Goal: Communication & Community: Answer question/provide support

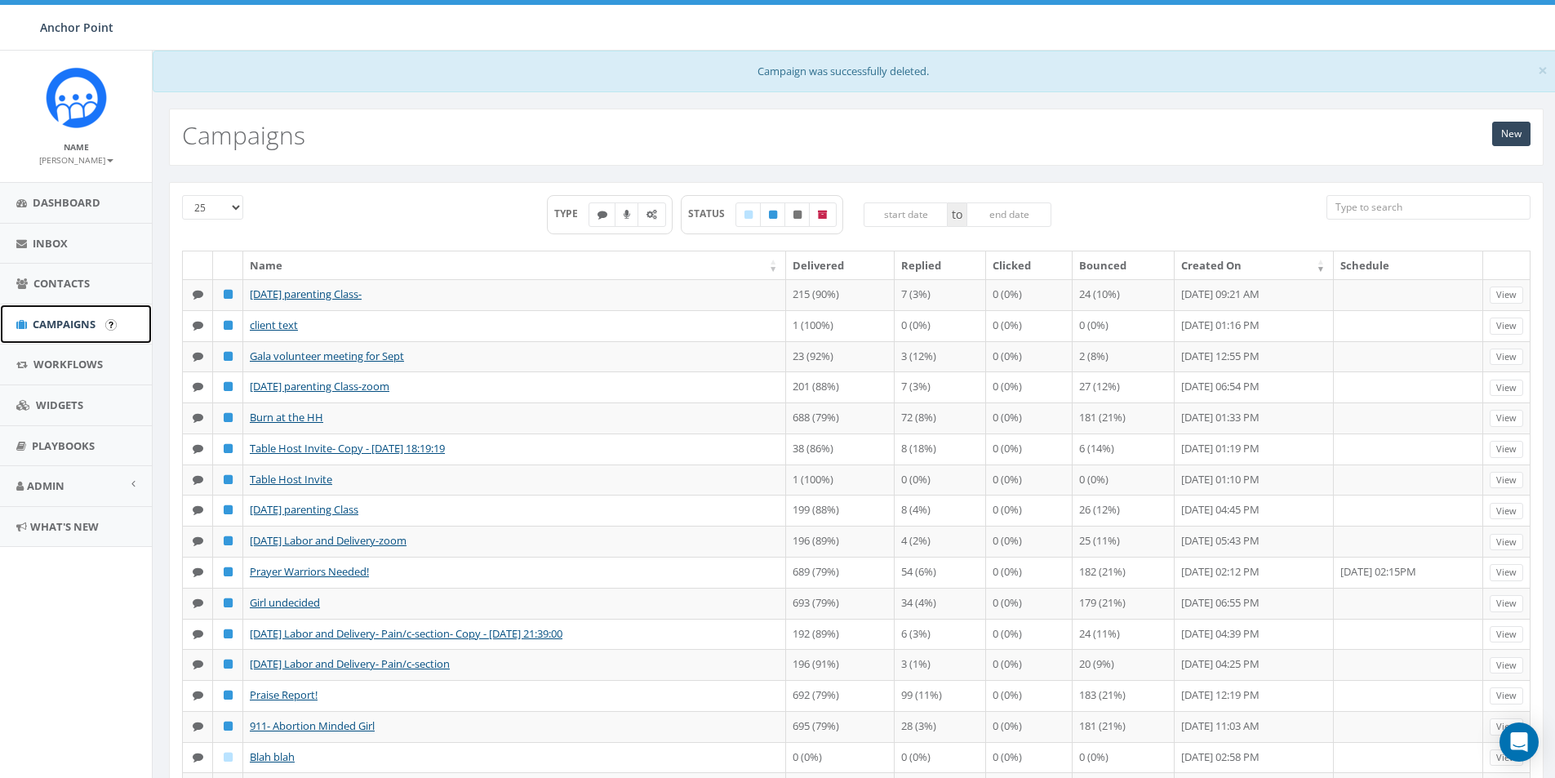
click at [47, 322] on span "Campaigns" at bounding box center [64, 324] width 63 height 15
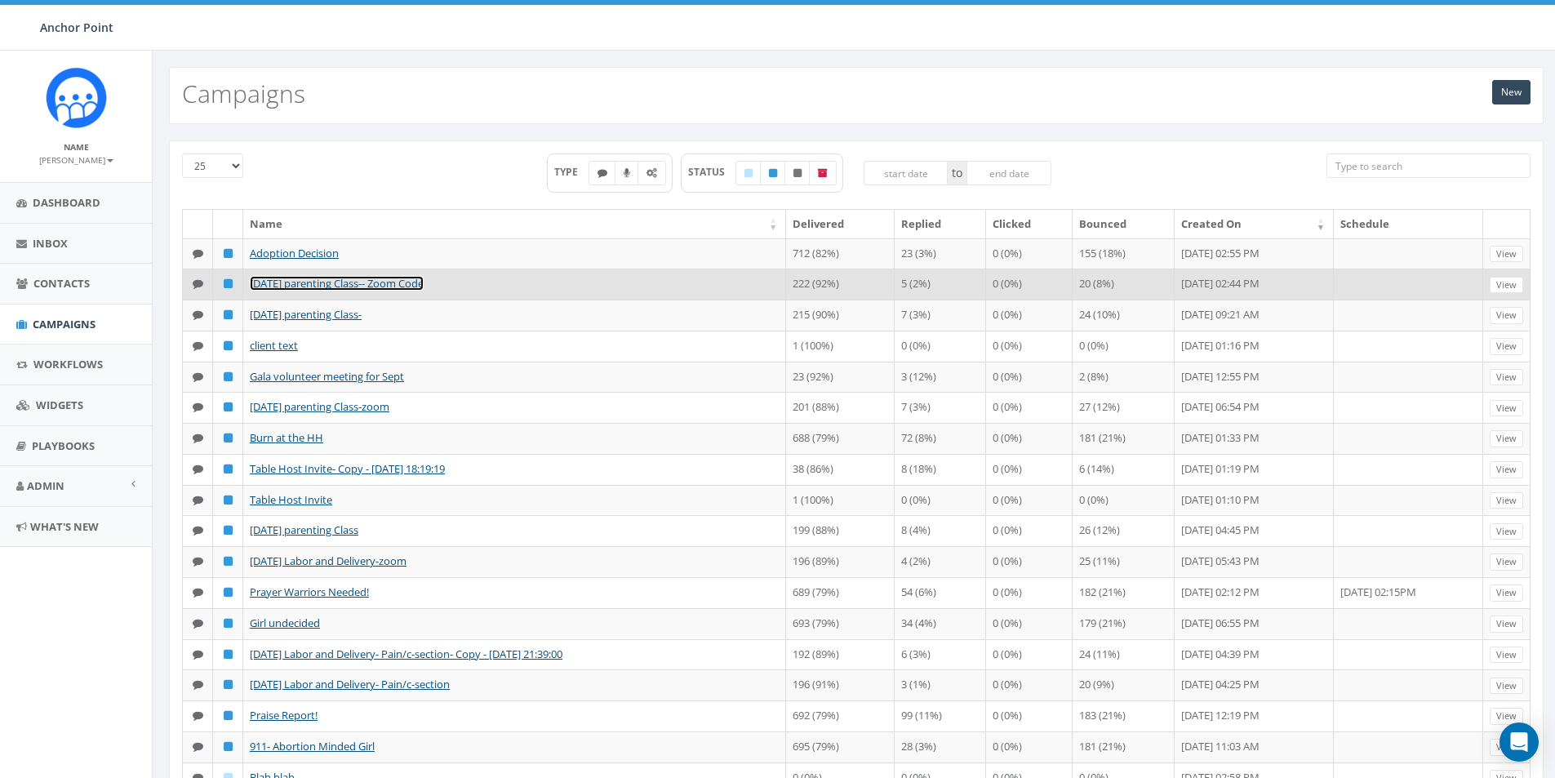
click at [338, 291] on link "Sept 12 parenting Class-- Zoom Code" at bounding box center [337, 283] width 174 height 15
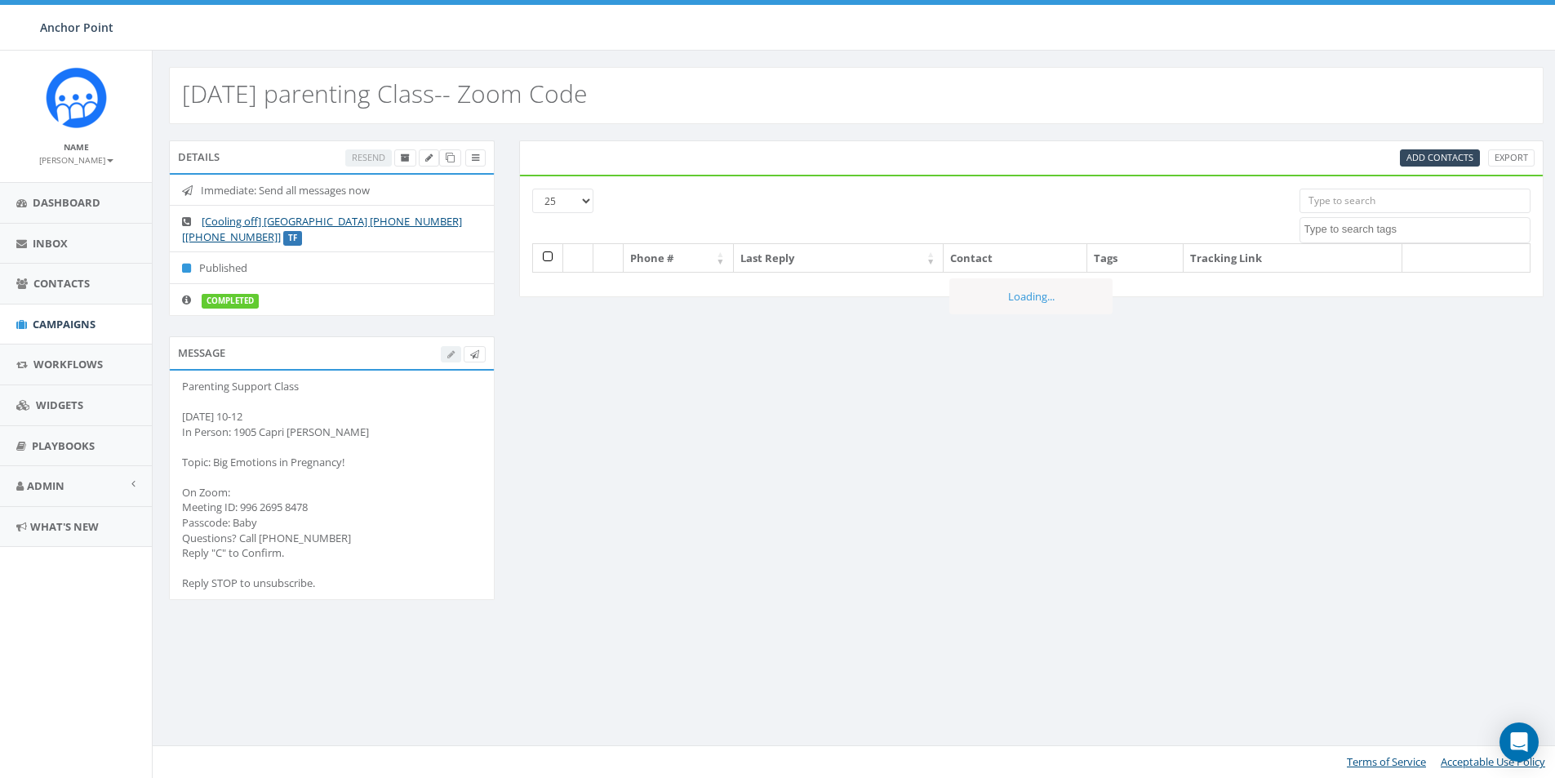
select select
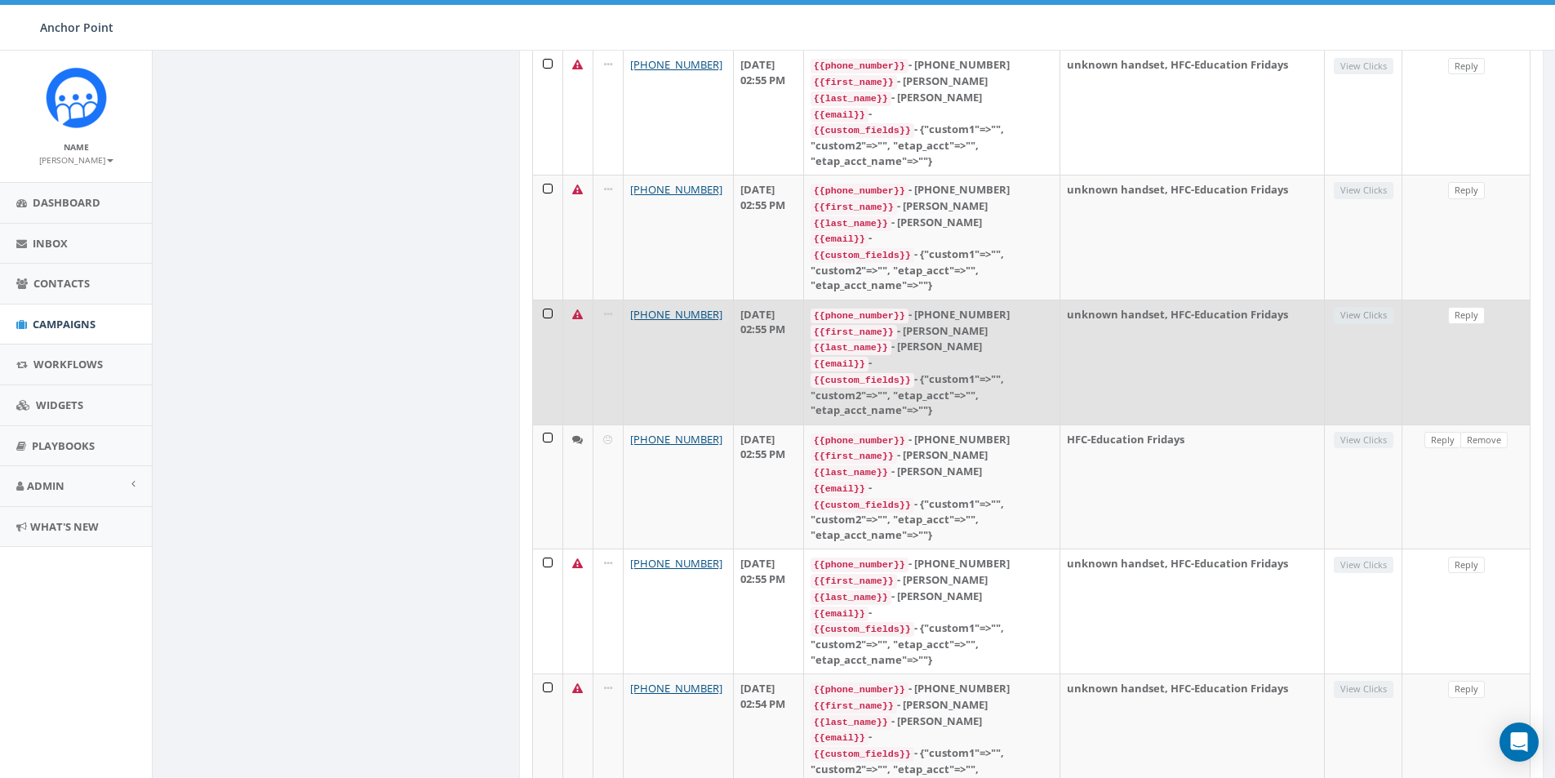
scroll to position [898, 0]
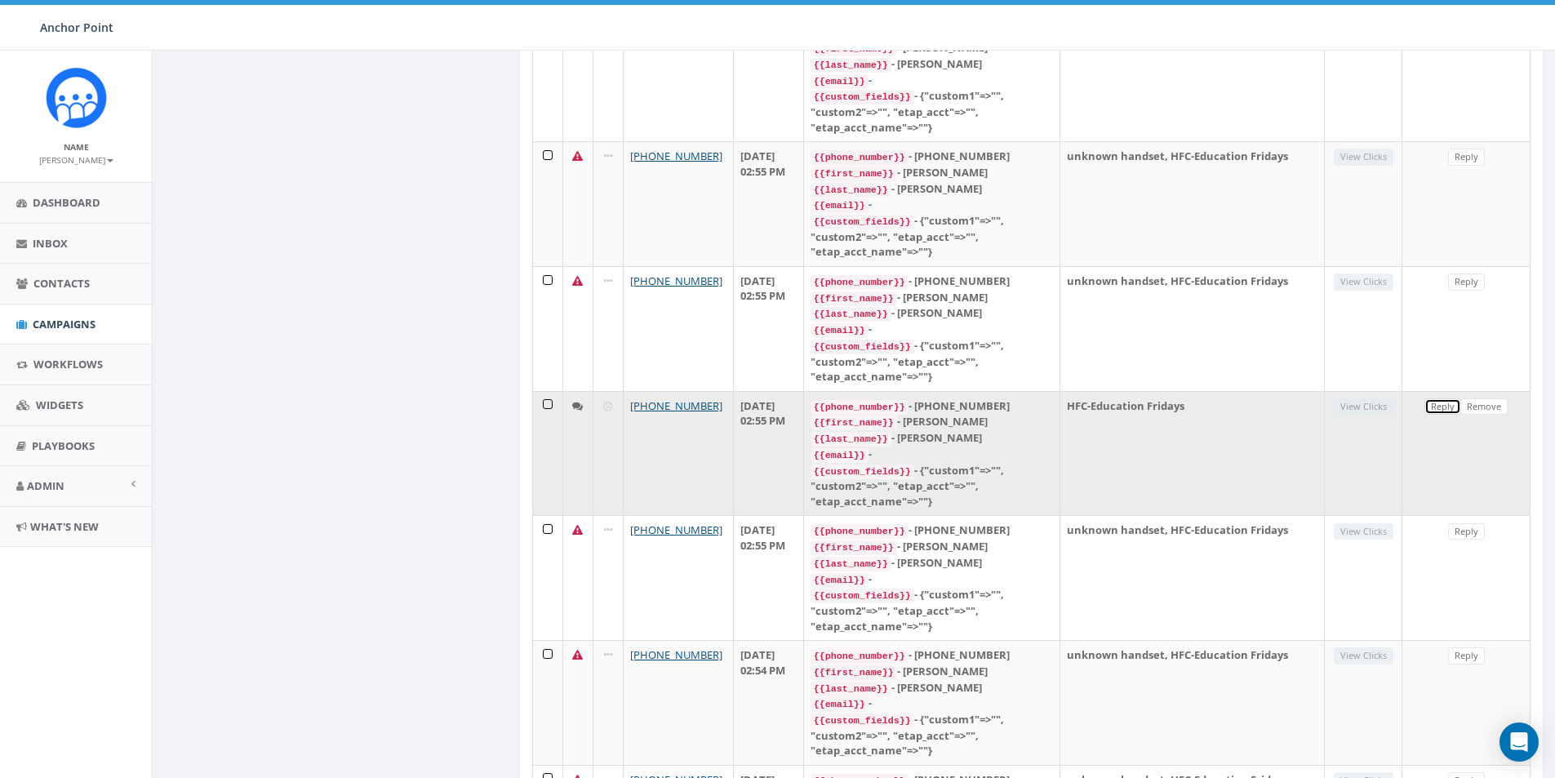
click at [1437, 398] on link "Reply" at bounding box center [1442, 406] width 37 height 17
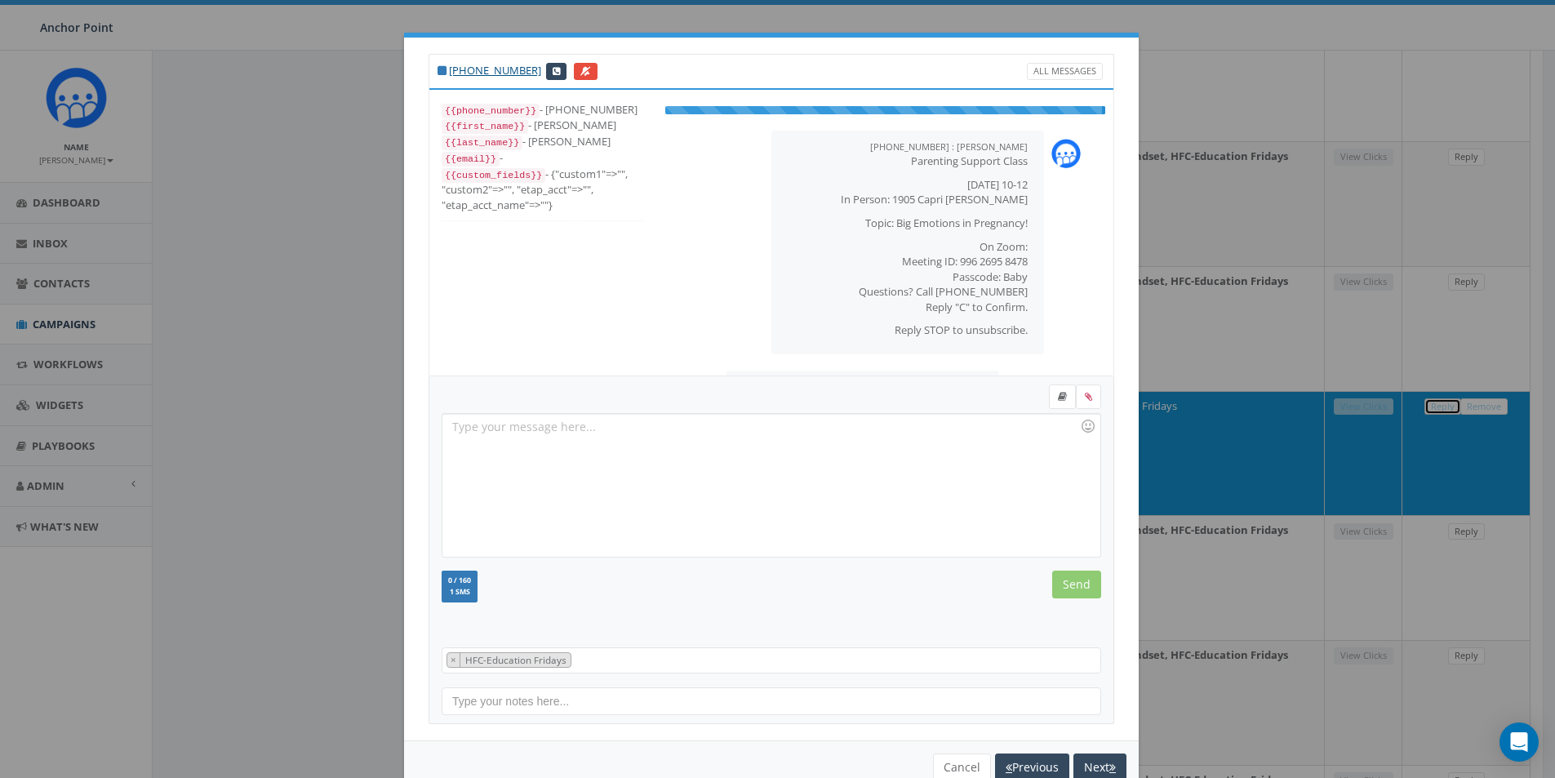
scroll to position [50, 0]
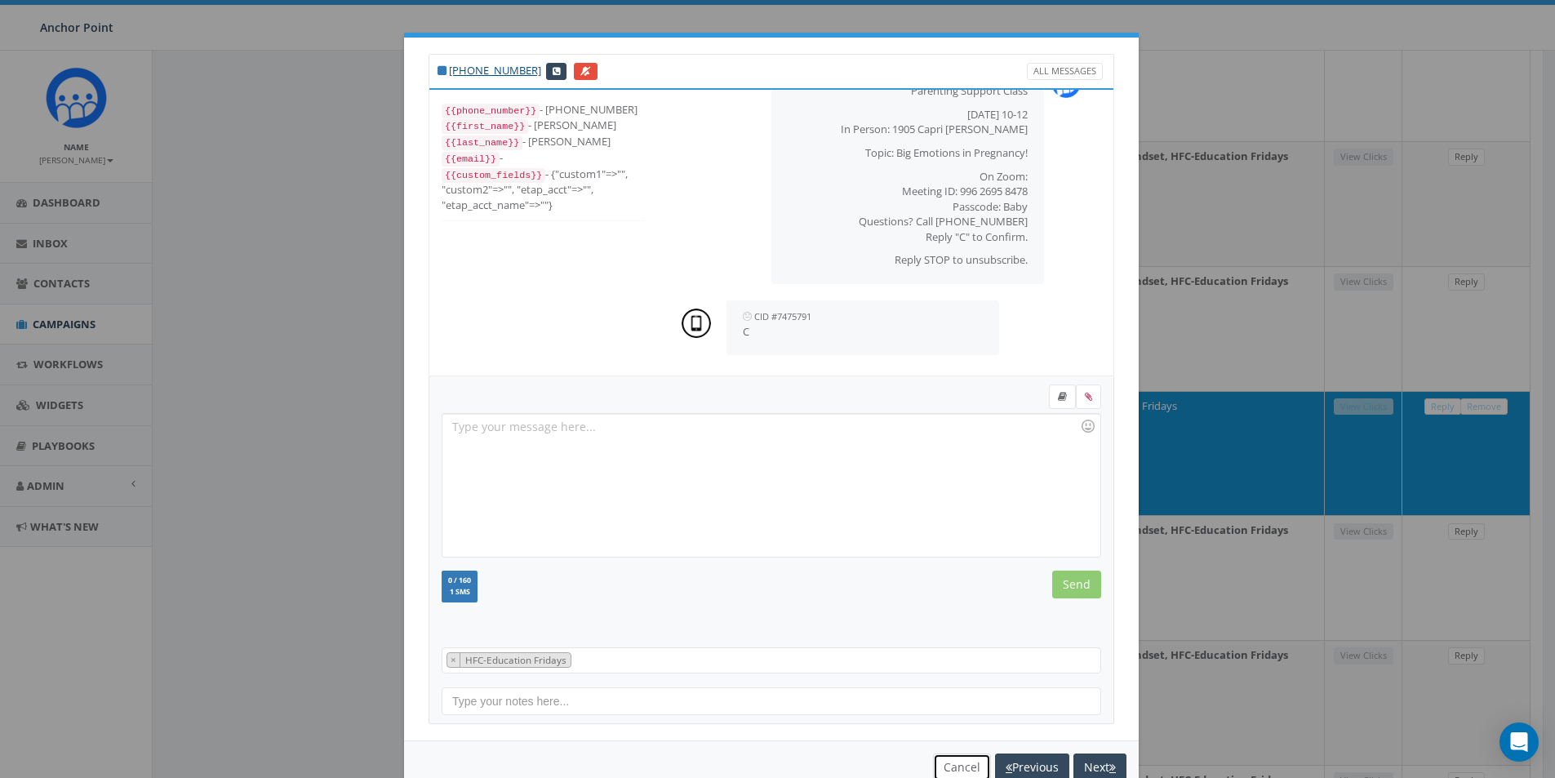
click at [952, 765] on button "Cancel" at bounding box center [962, 767] width 58 height 28
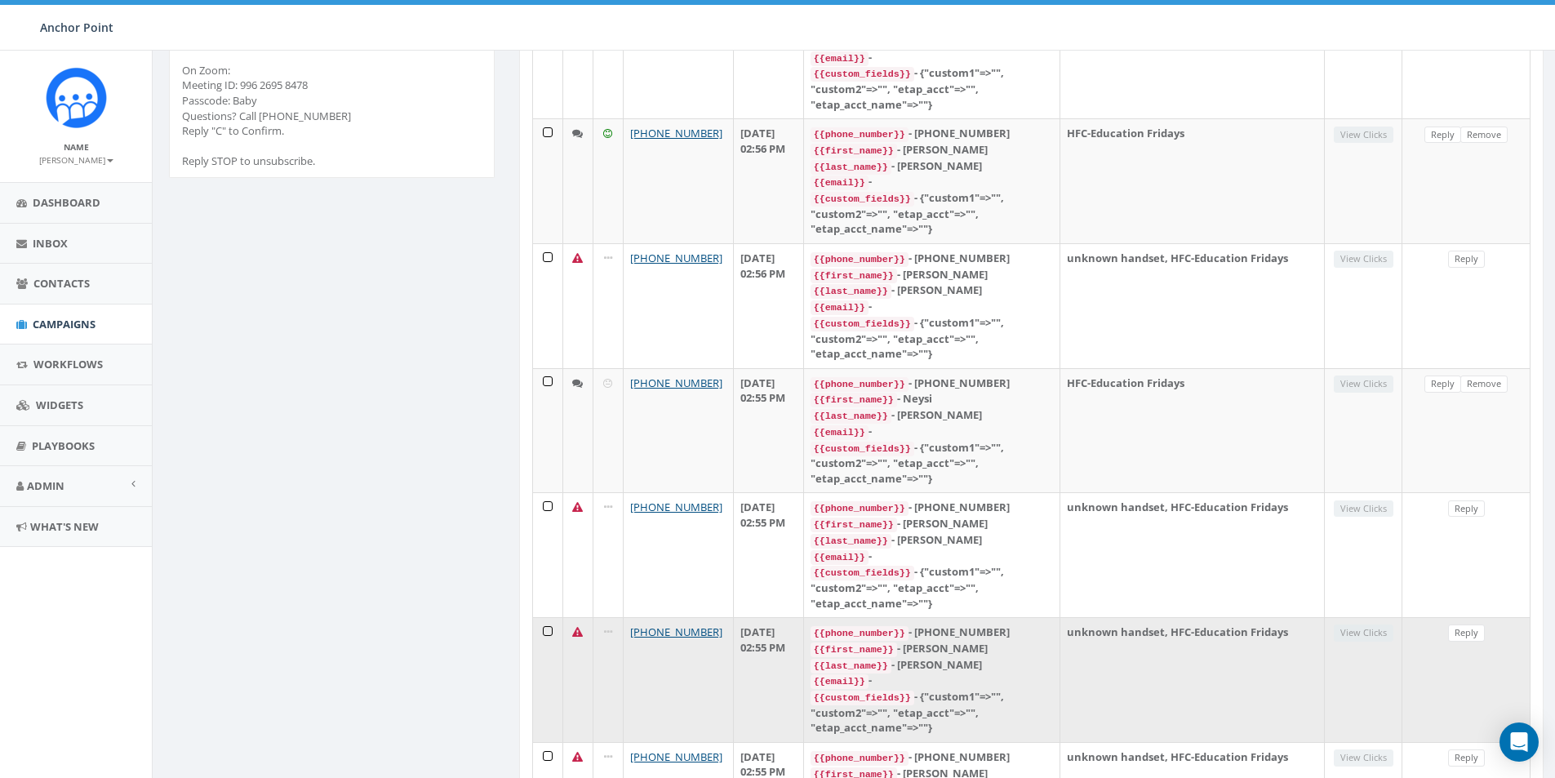
scroll to position [408, 0]
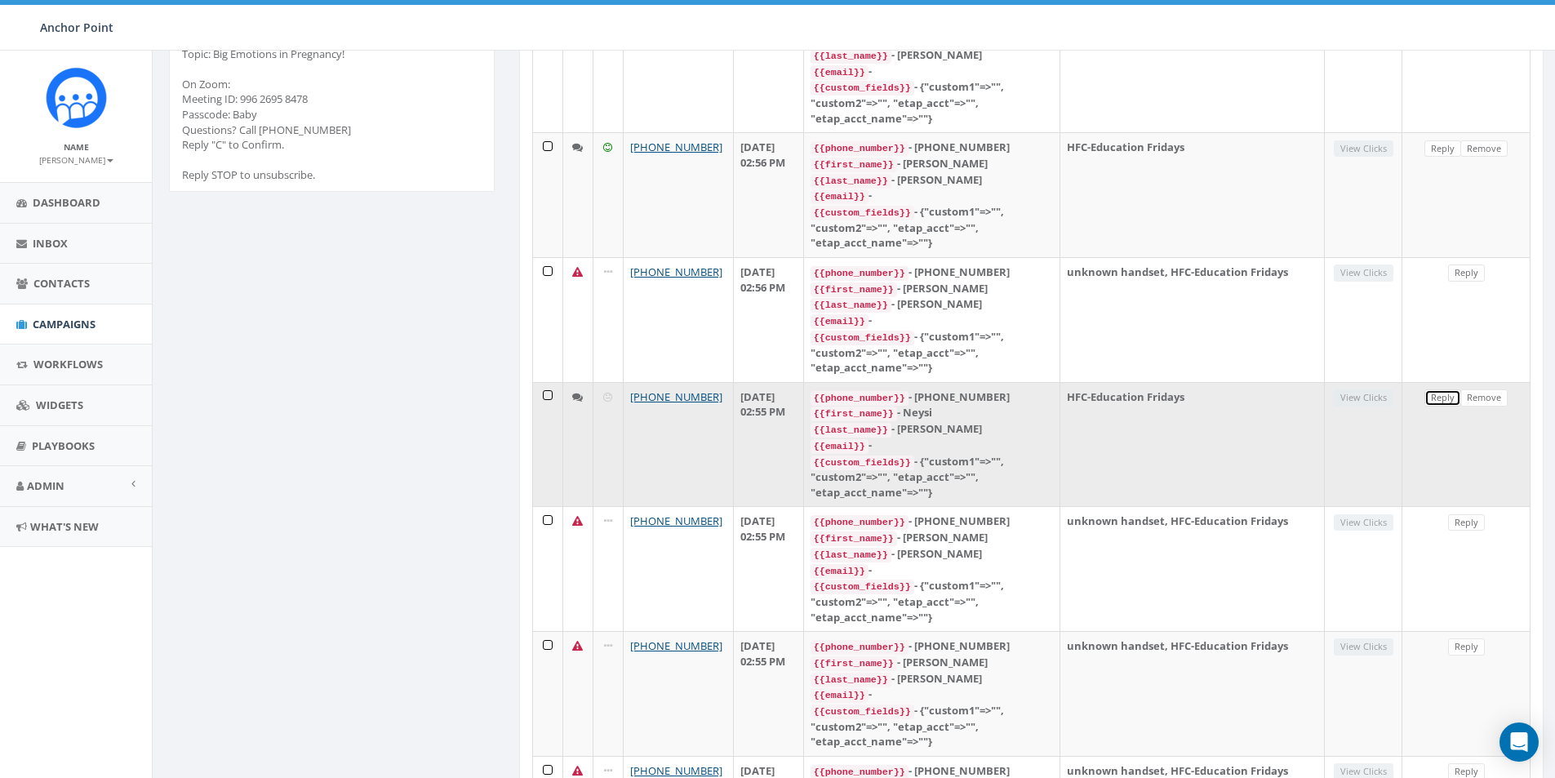
click at [1441, 389] on link "Reply" at bounding box center [1442, 397] width 37 height 17
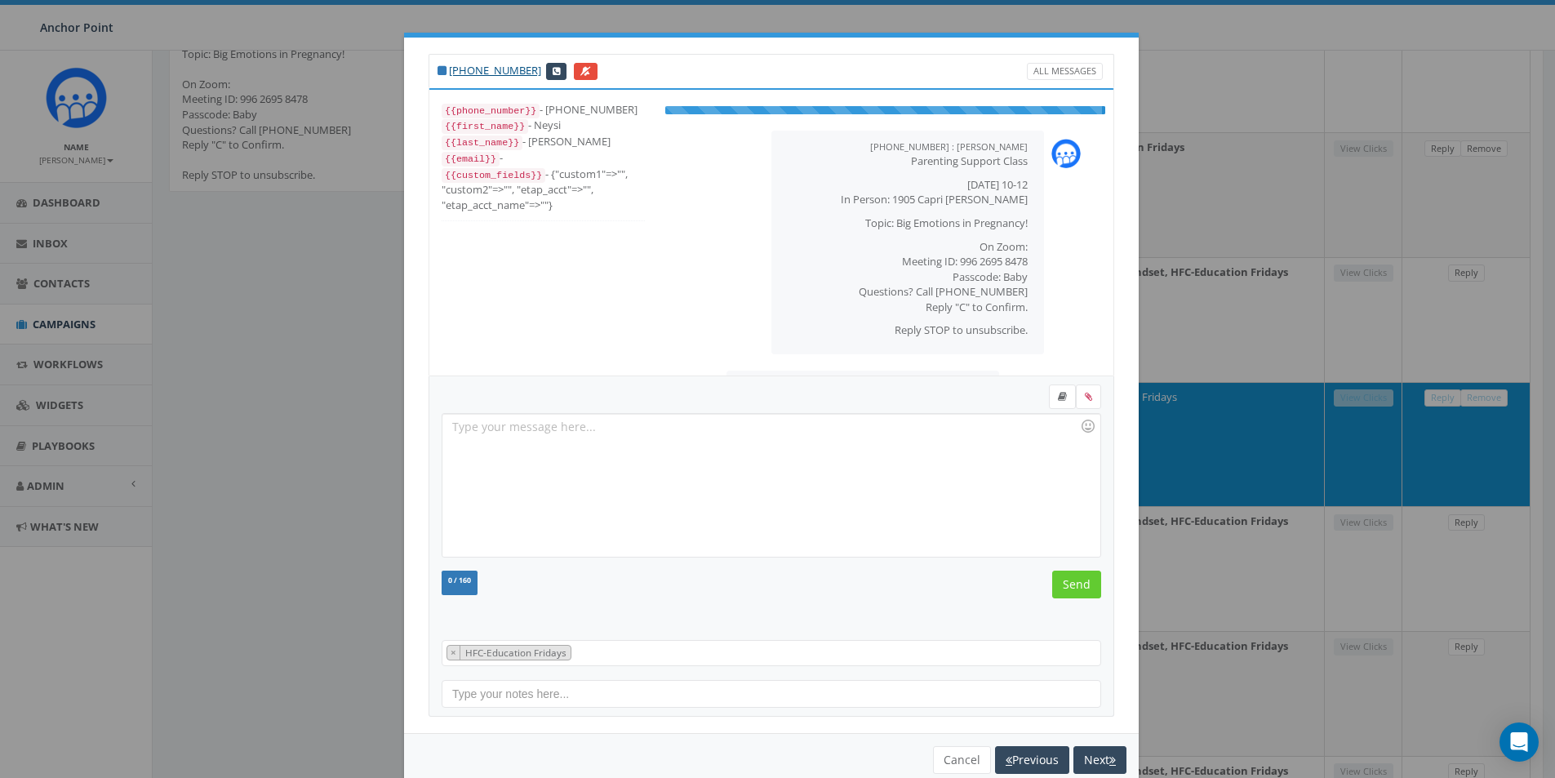
scroll to position [50, 0]
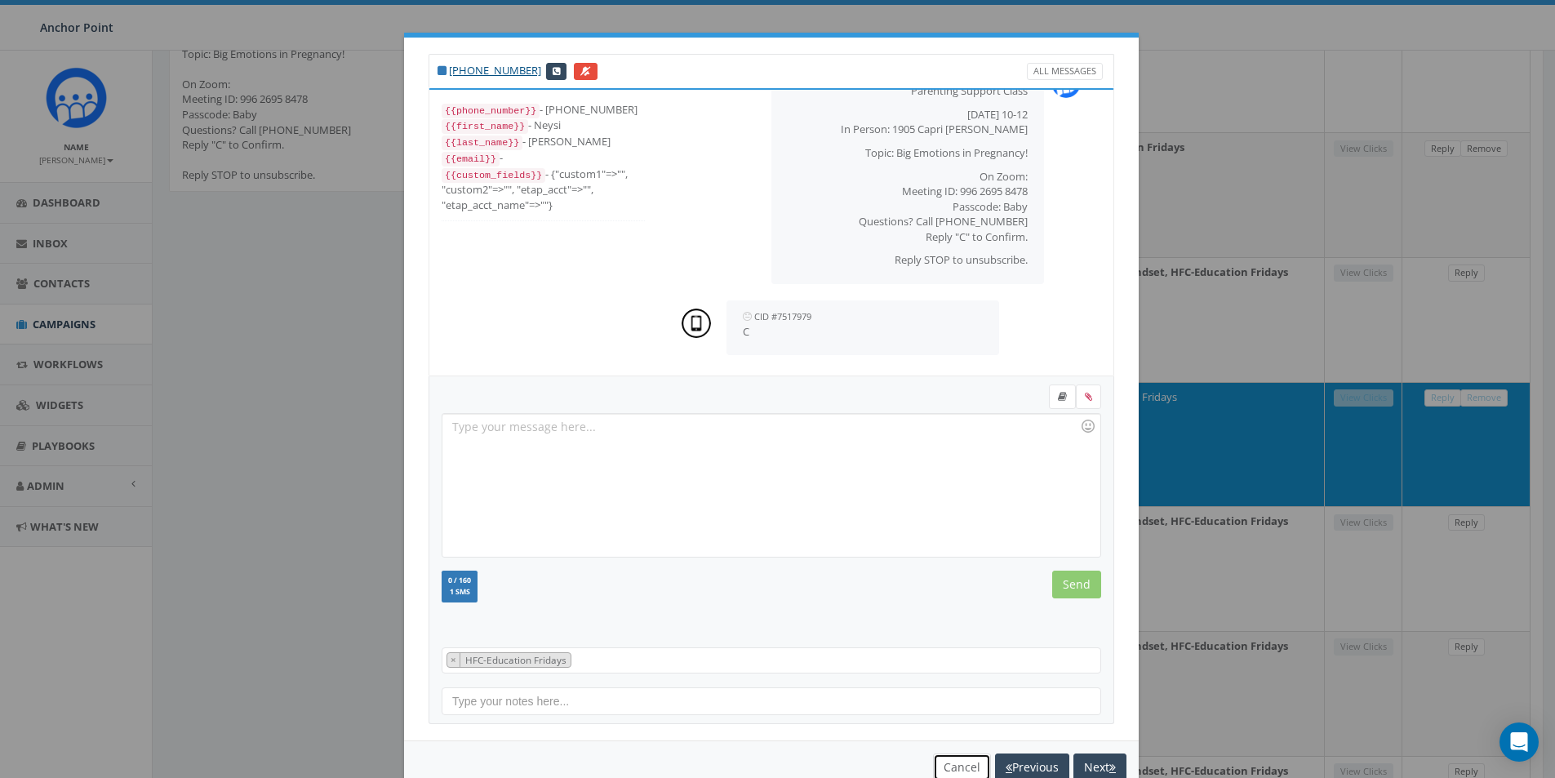
click at [949, 764] on button "Cancel" at bounding box center [962, 767] width 58 height 28
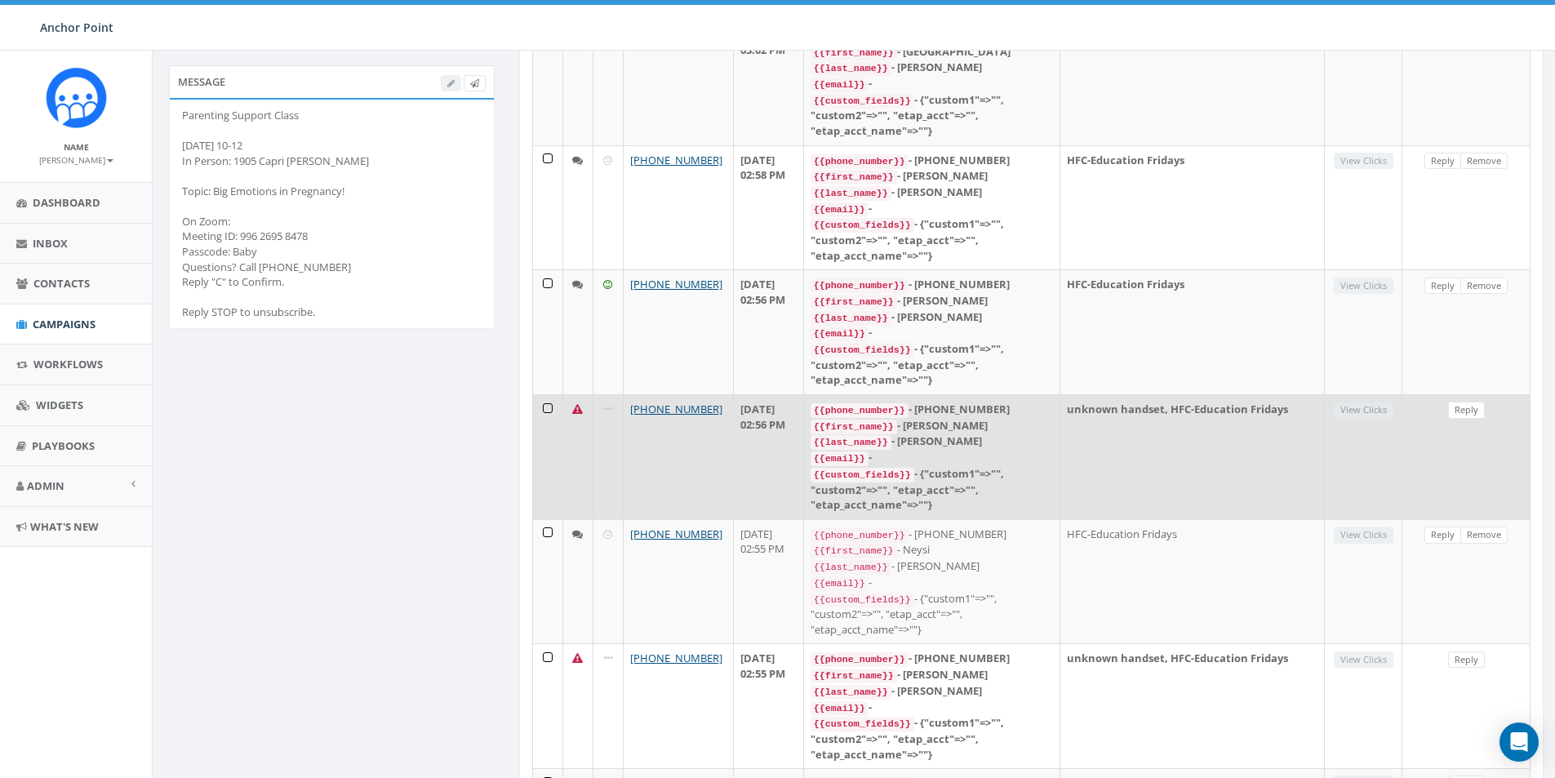
scroll to position [245, 0]
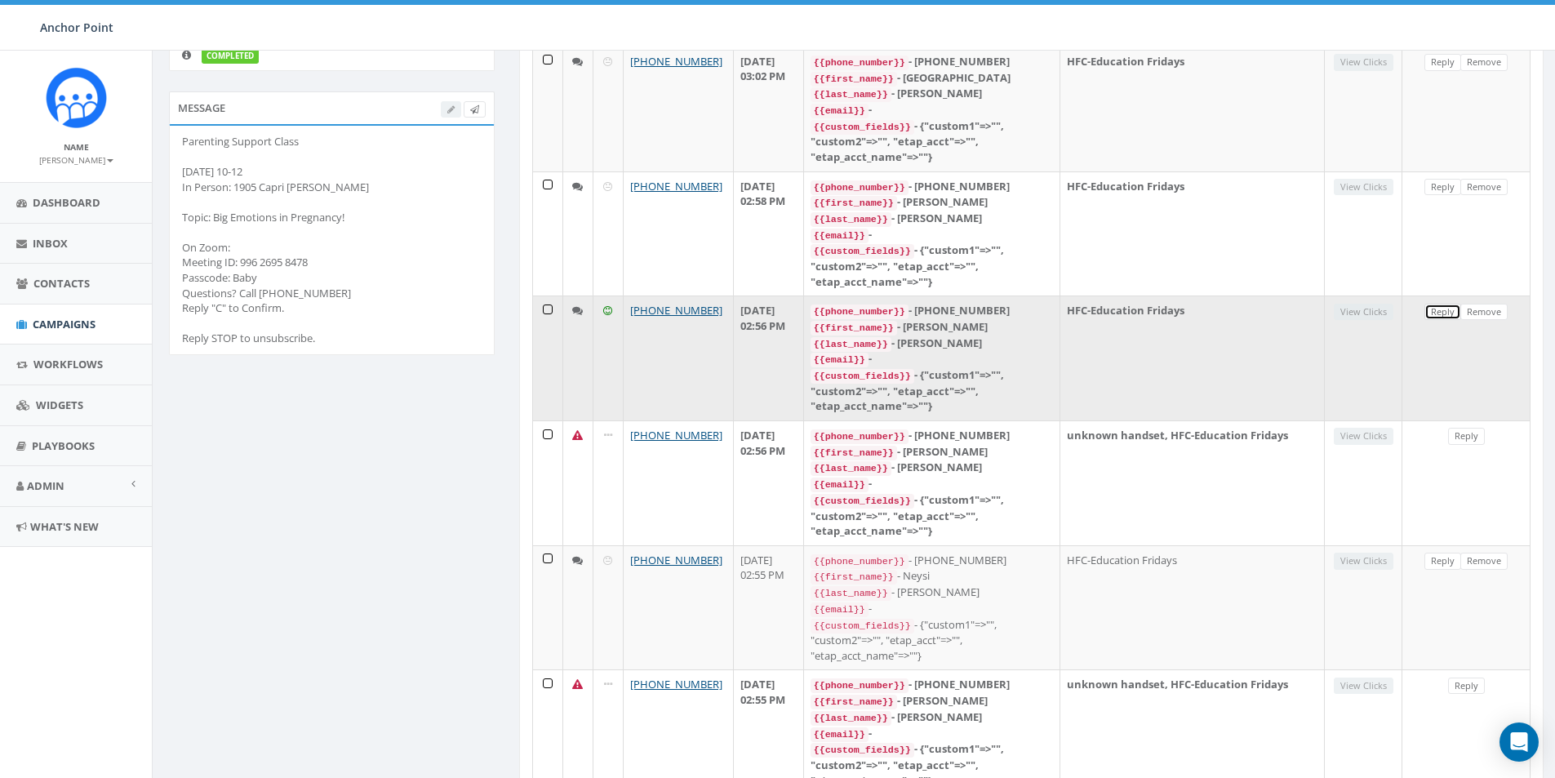
click at [1443, 306] on link "Reply" at bounding box center [1442, 312] width 37 height 17
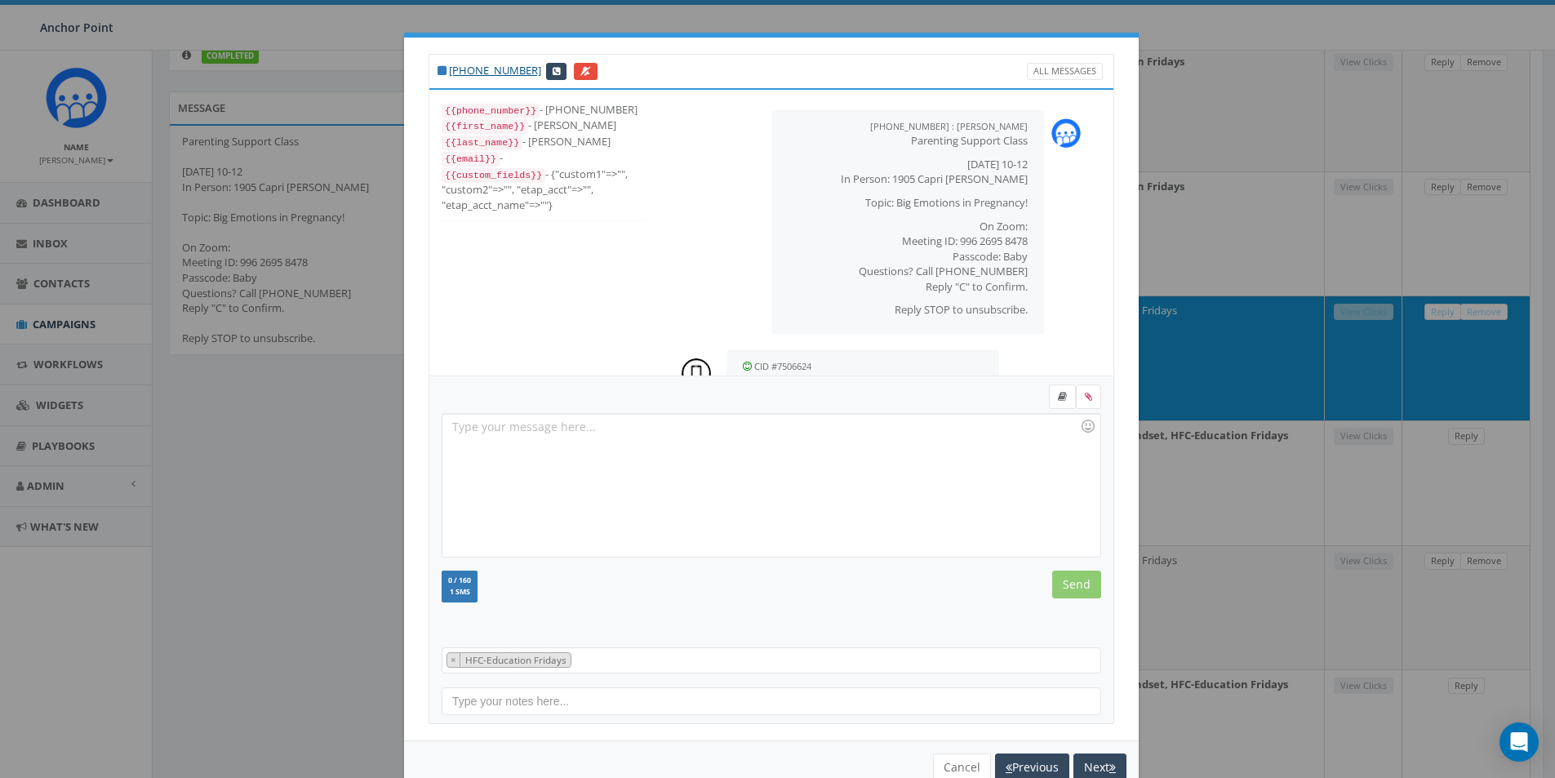
scroll to position [80, 0]
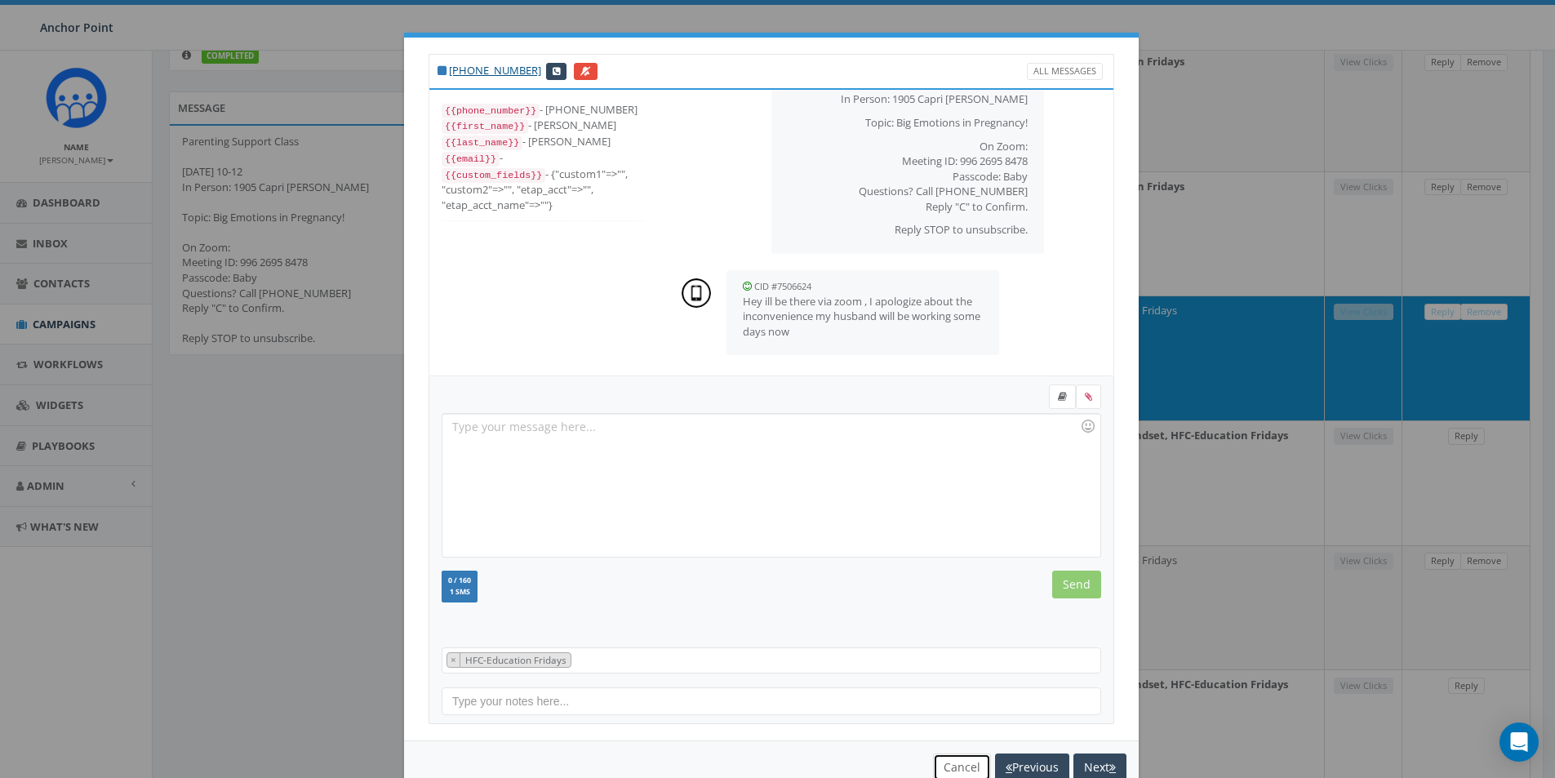
click at [937, 760] on button "Cancel" at bounding box center [962, 767] width 58 height 28
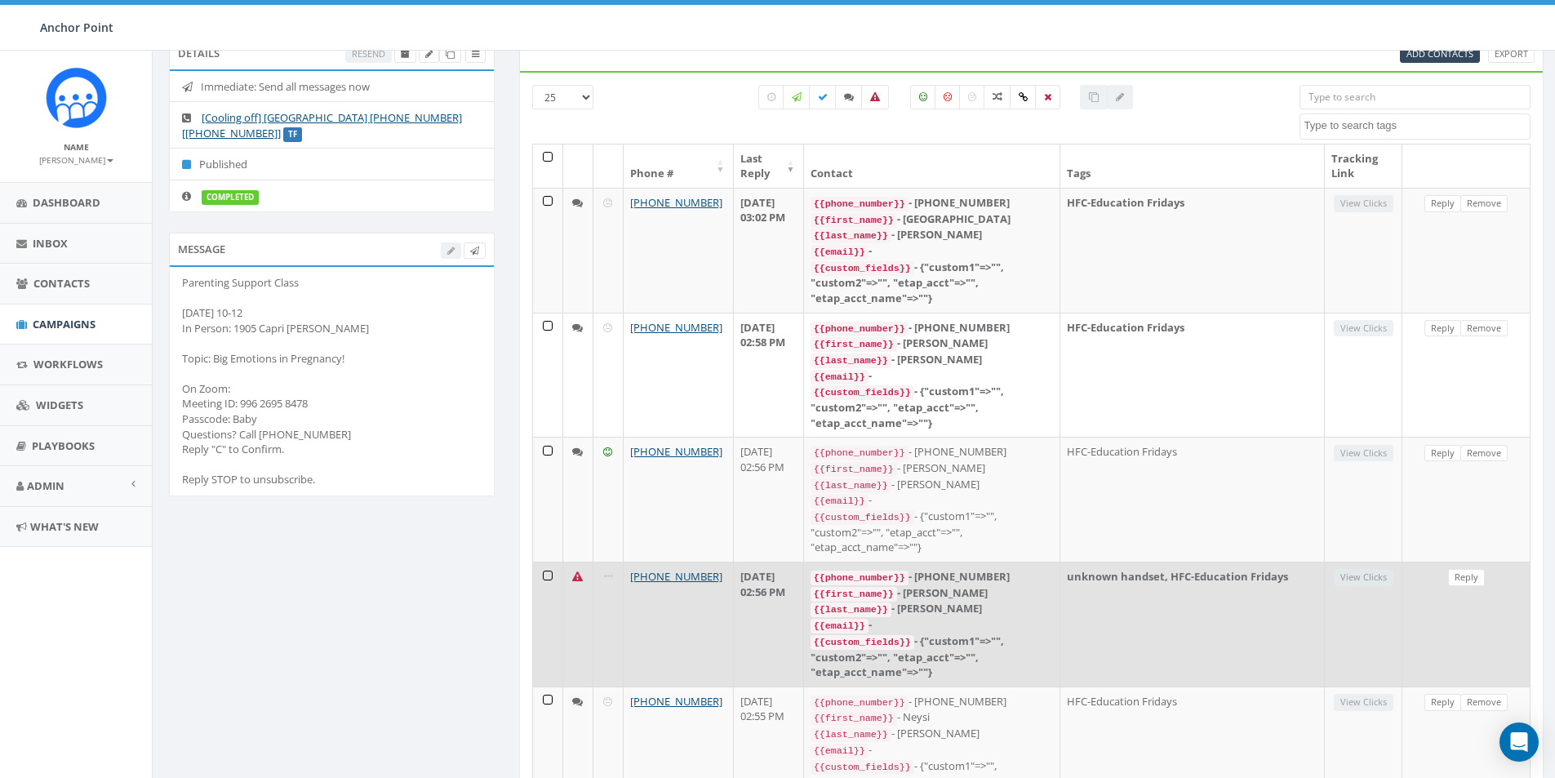
scroll to position [82, 0]
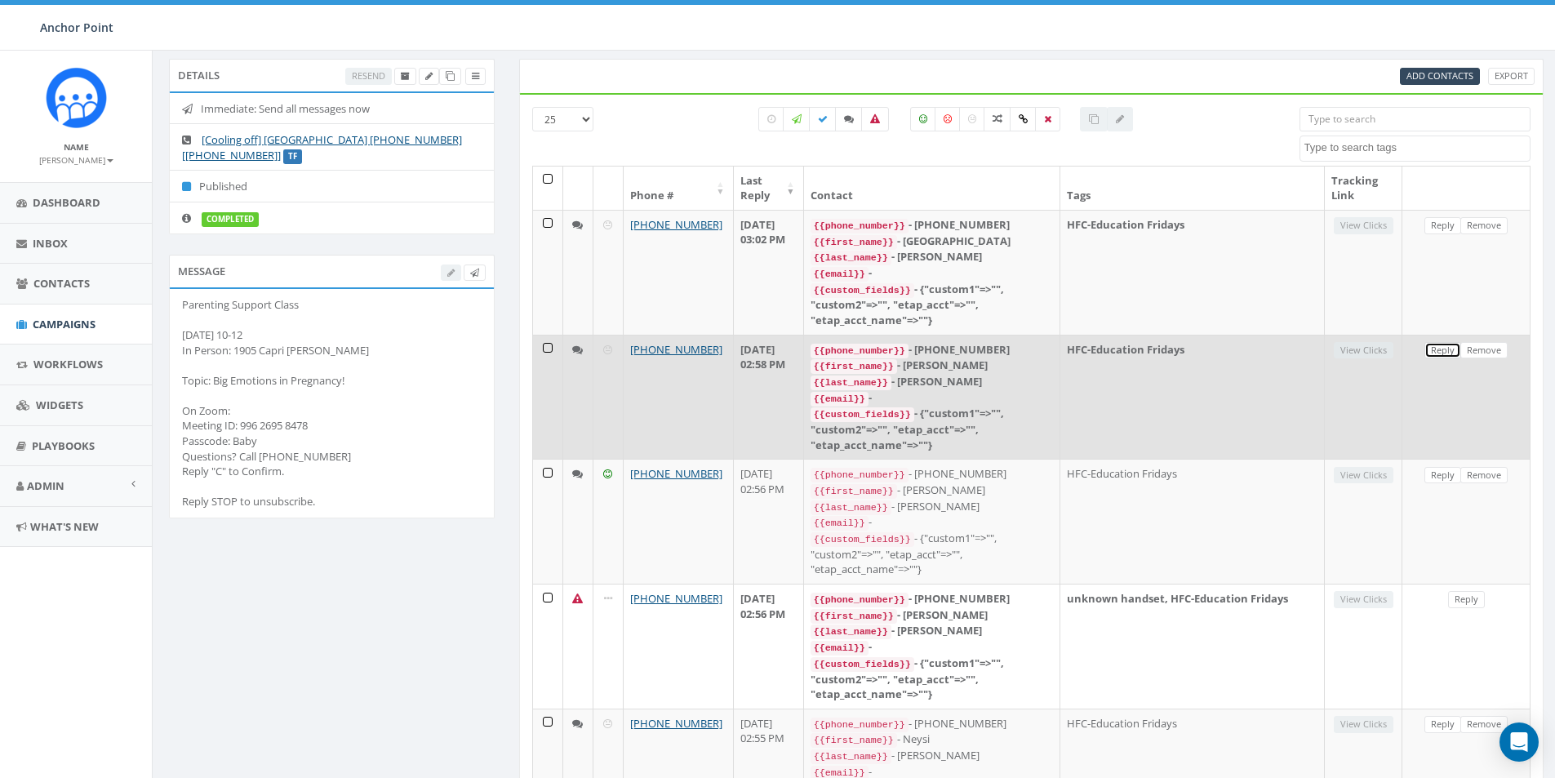
click at [1443, 345] on link "Reply" at bounding box center [1442, 350] width 37 height 17
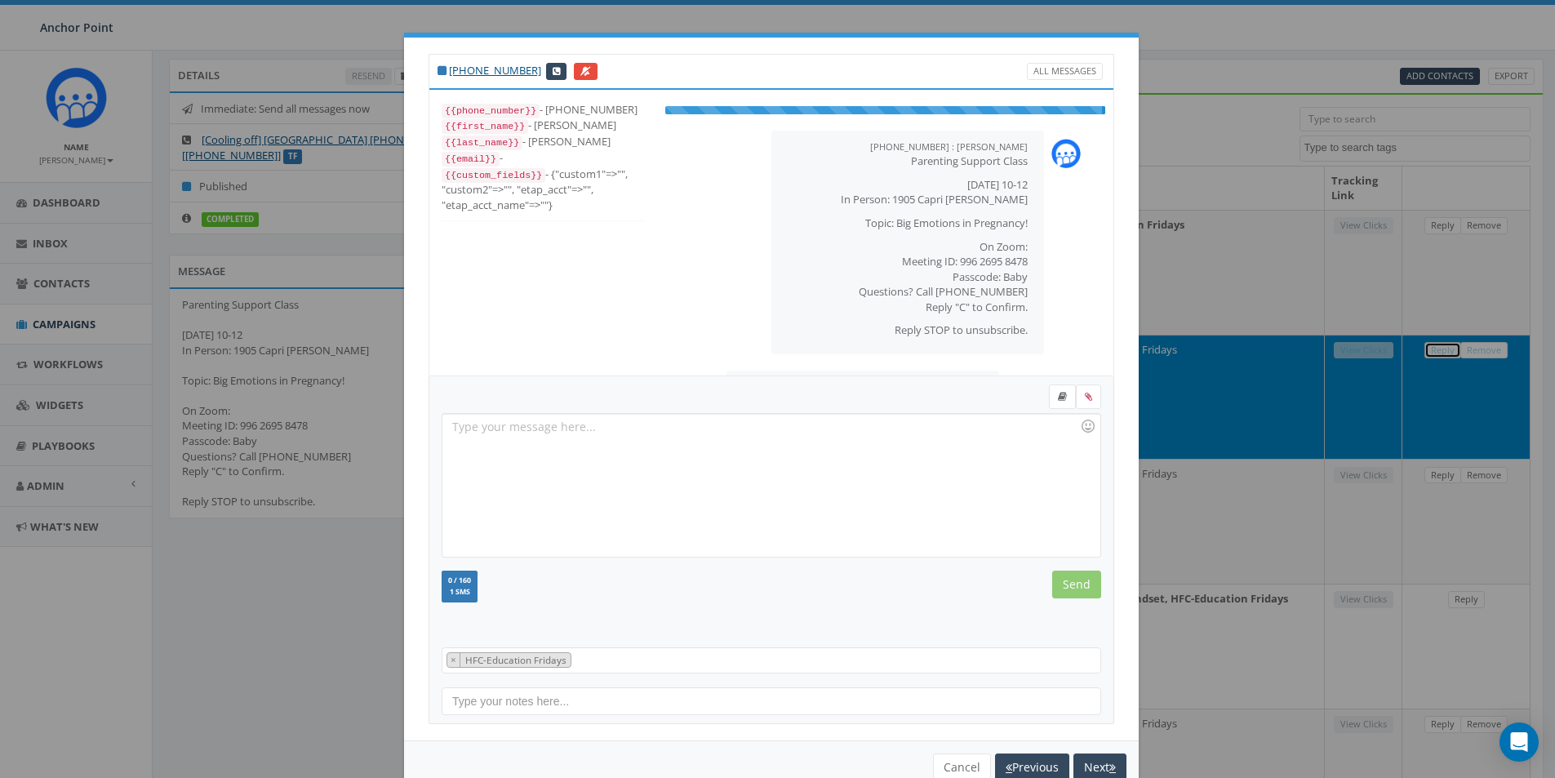
scroll to position [50, 0]
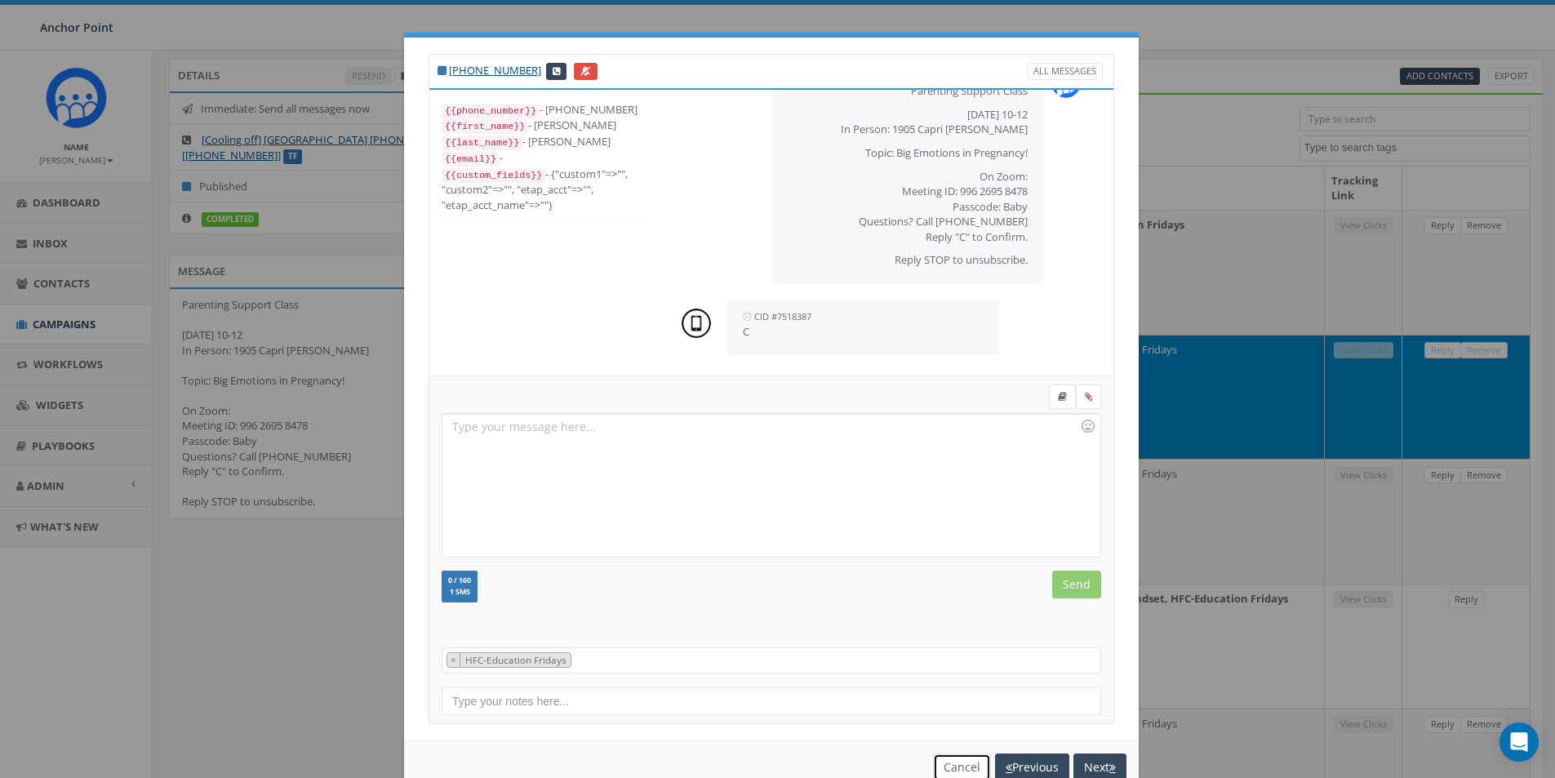
click at [948, 763] on button "Cancel" at bounding box center [962, 767] width 58 height 28
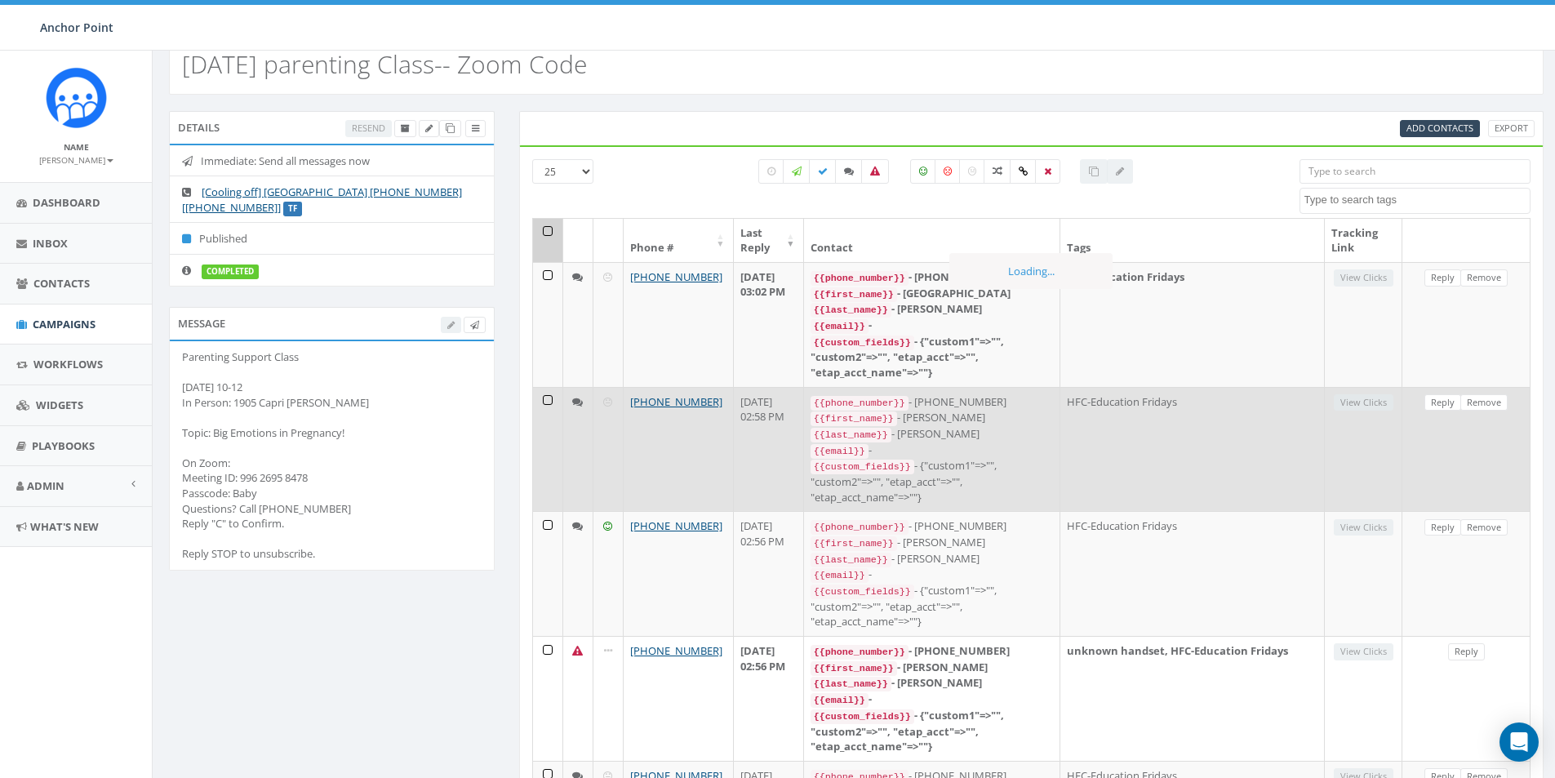
scroll to position [0, 0]
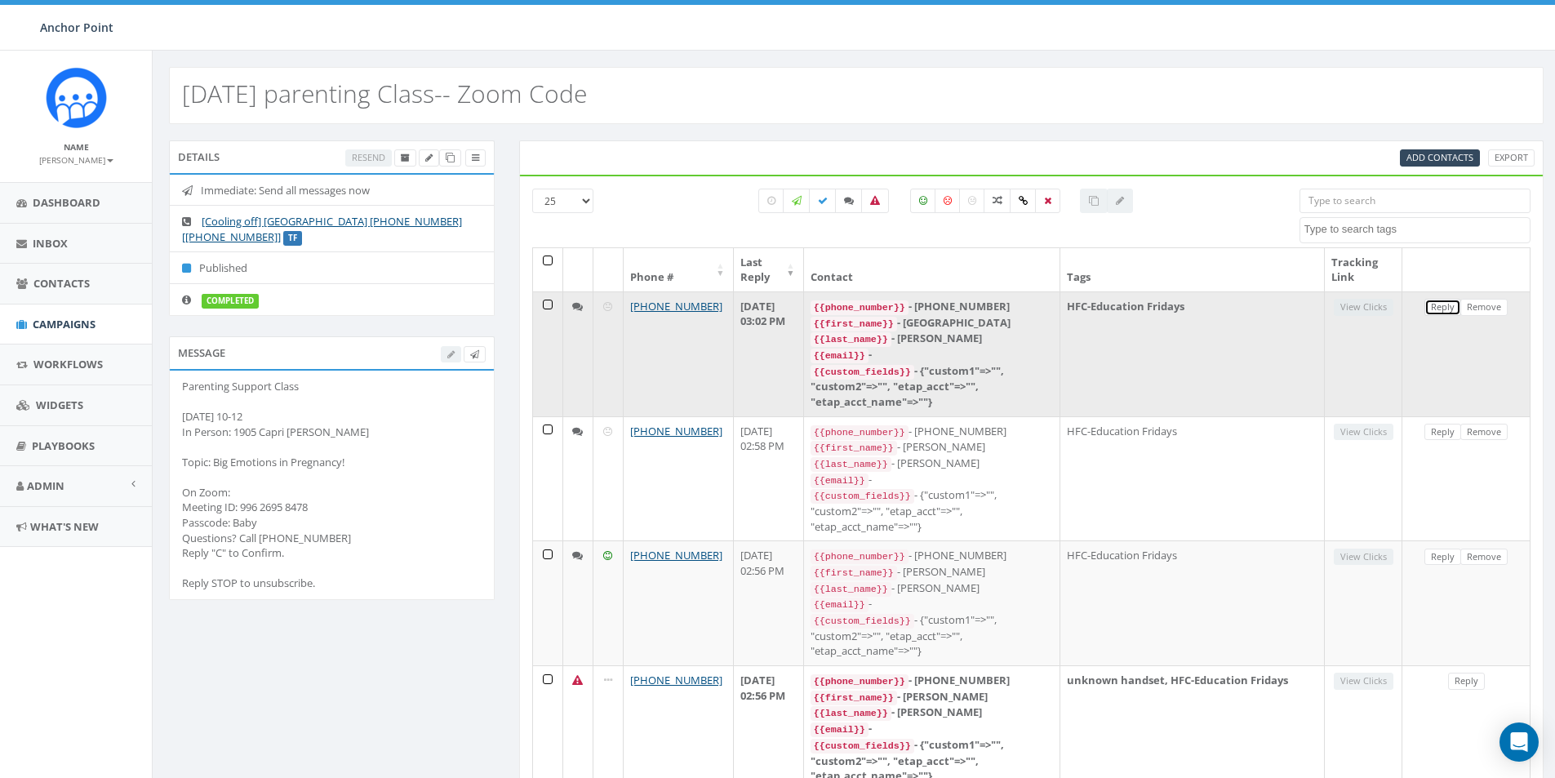
click at [1448, 308] on link "Reply" at bounding box center [1442, 307] width 37 height 17
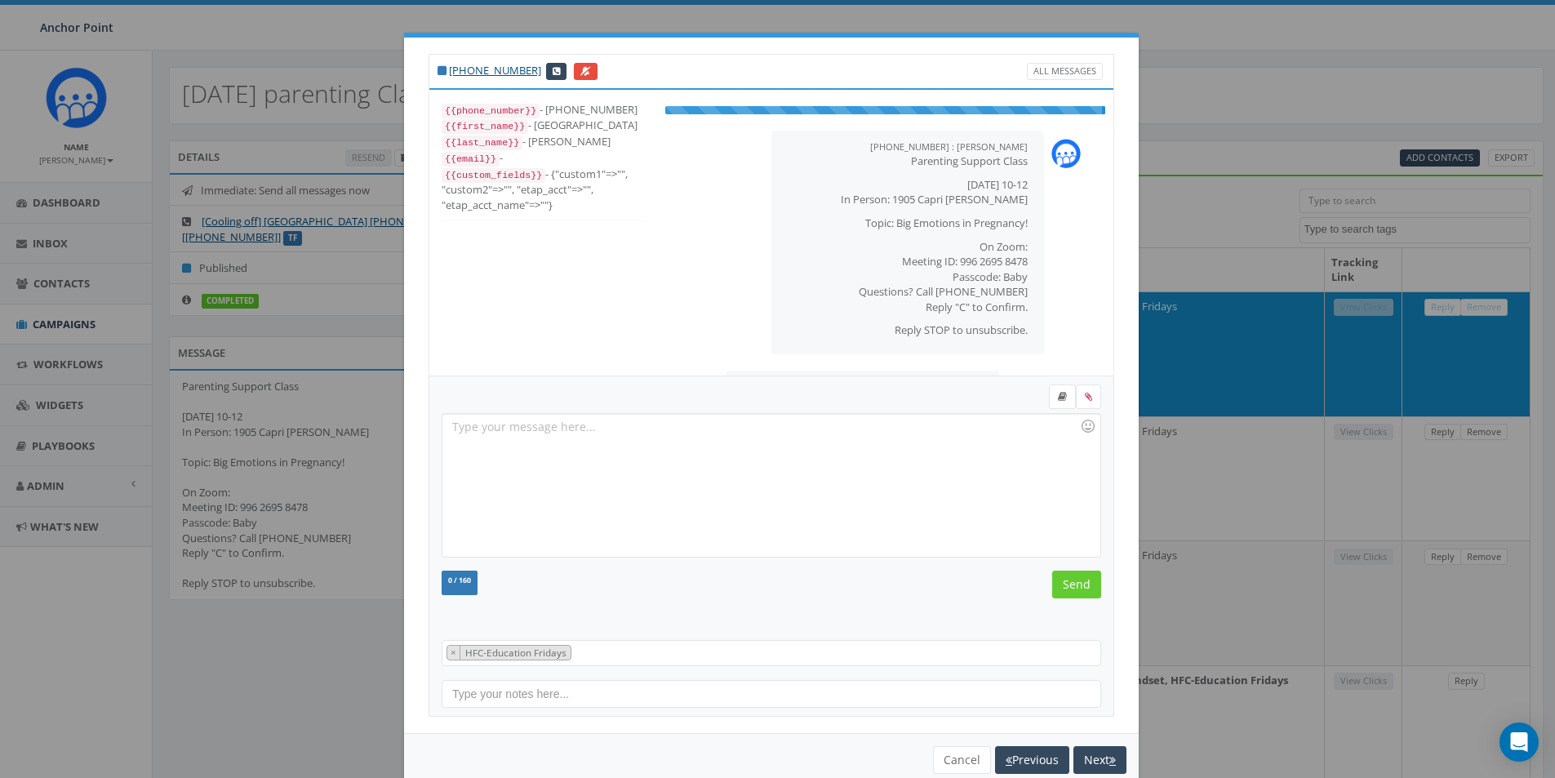
scroll to position [50, 0]
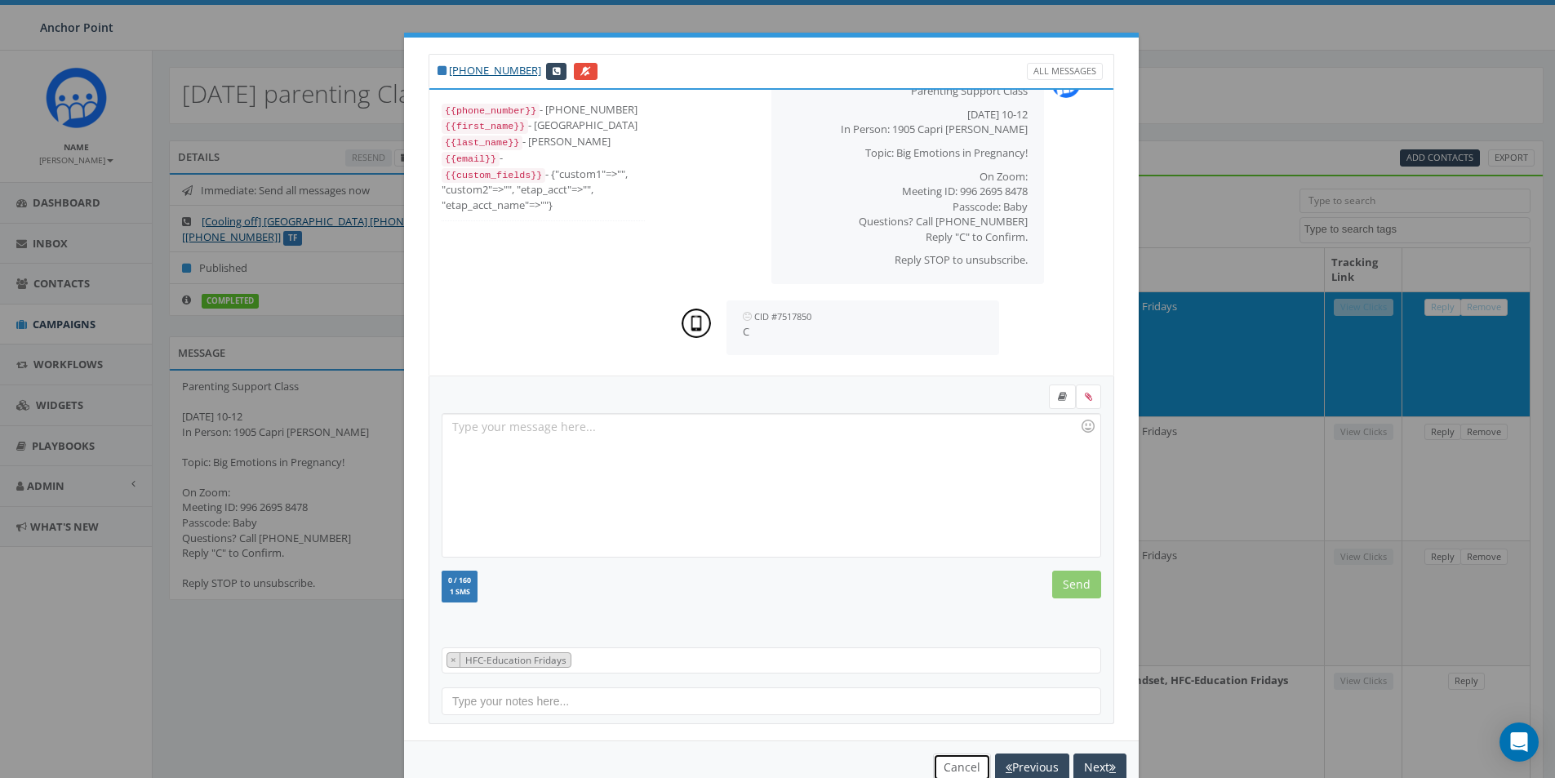
click at [939, 759] on button "Cancel" at bounding box center [962, 767] width 58 height 28
